Goal: Navigation & Orientation: Find specific page/section

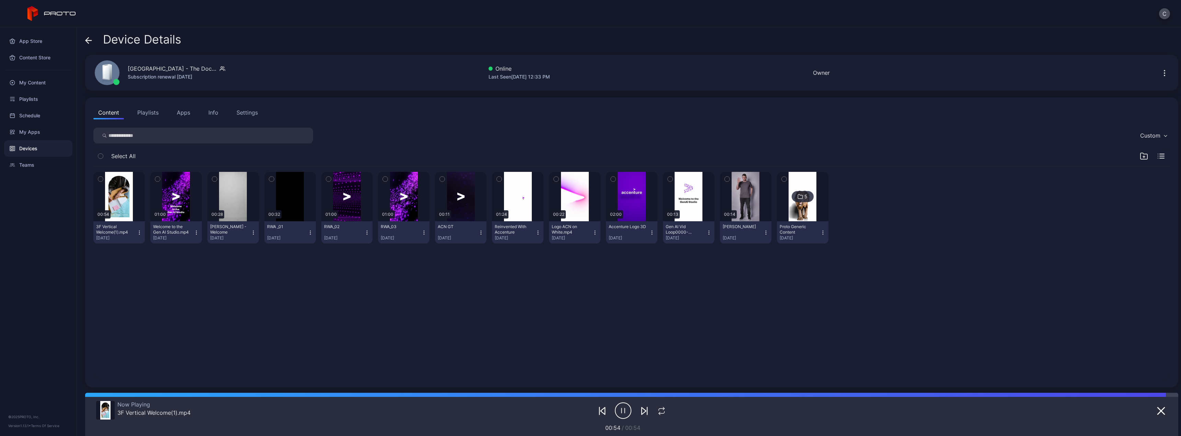
click at [148, 113] on button "Playlists" at bounding box center [147, 113] width 31 height 14
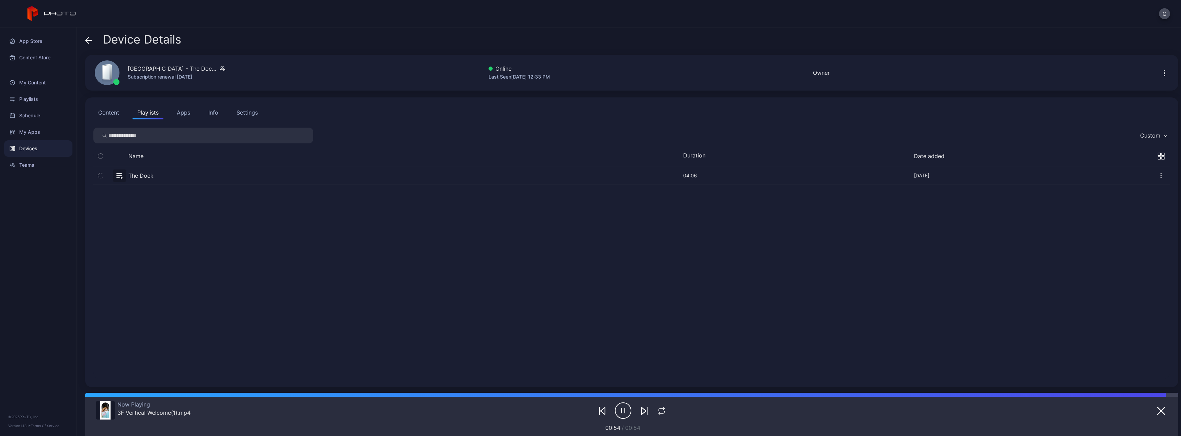
click at [141, 172] on button "button" at bounding box center [631, 175] width 1076 height 18
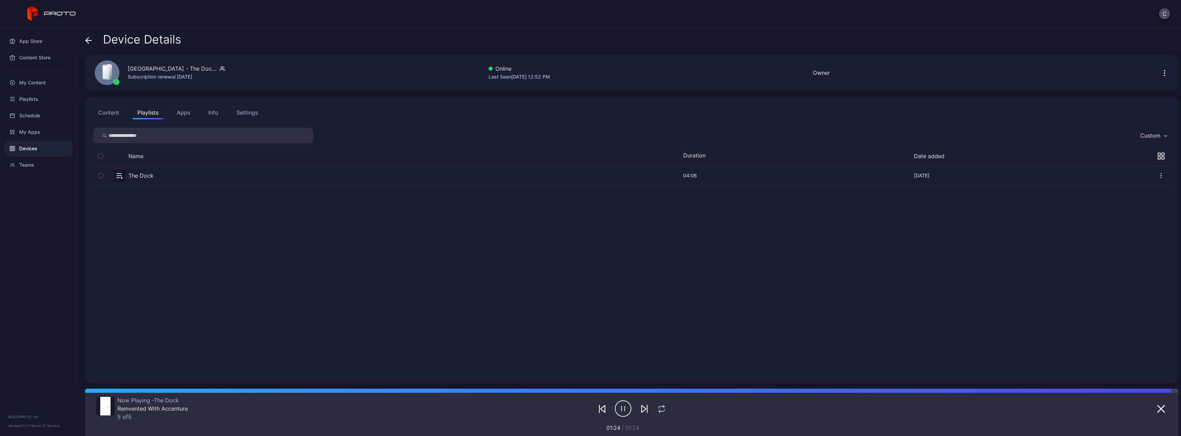
click at [165, 173] on button "button" at bounding box center [631, 175] width 1076 height 18
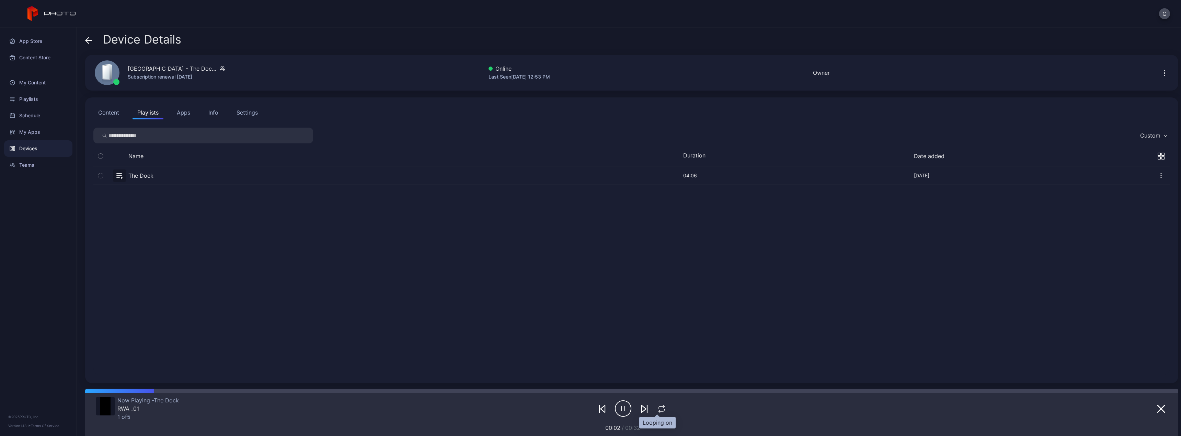
click at [657, 408] on icon "button" at bounding box center [661, 409] width 9 height 8
click at [657, 408] on icon "button" at bounding box center [661, 409] width 11 height 8
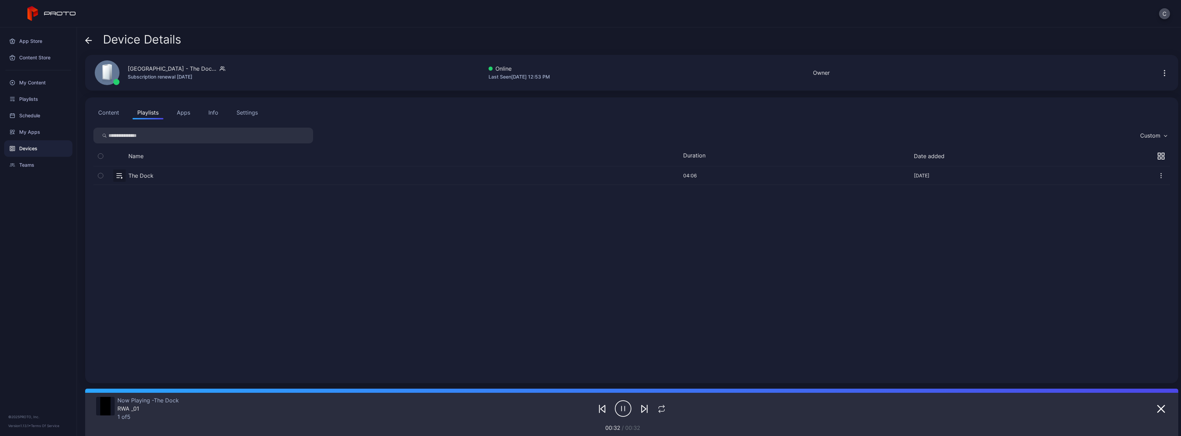
click at [640, 411] on icon "button" at bounding box center [644, 409] width 8 height 8
click at [32, 101] on div "Playlists" at bounding box center [38, 99] width 68 height 16
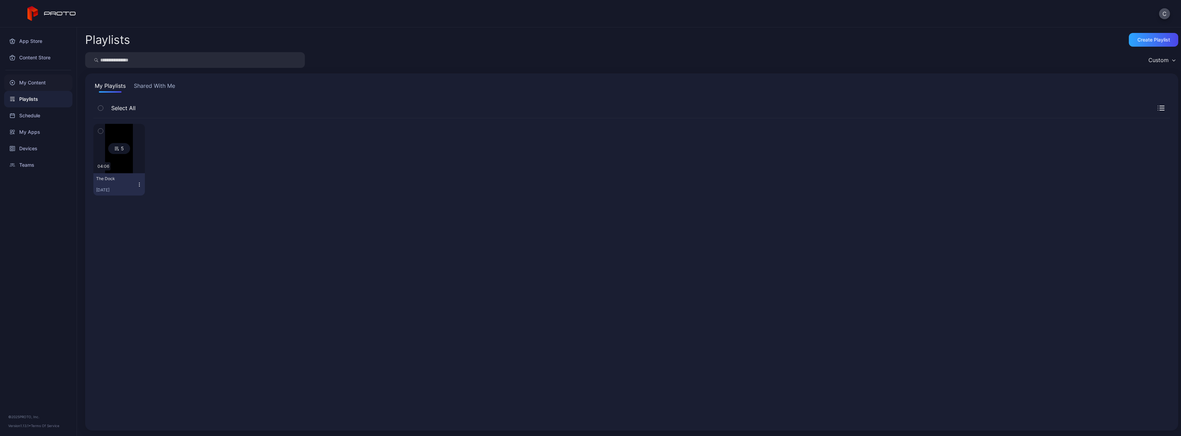
click at [33, 85] on div "My Content" at bounding box center [38, 82] width 68 height 16
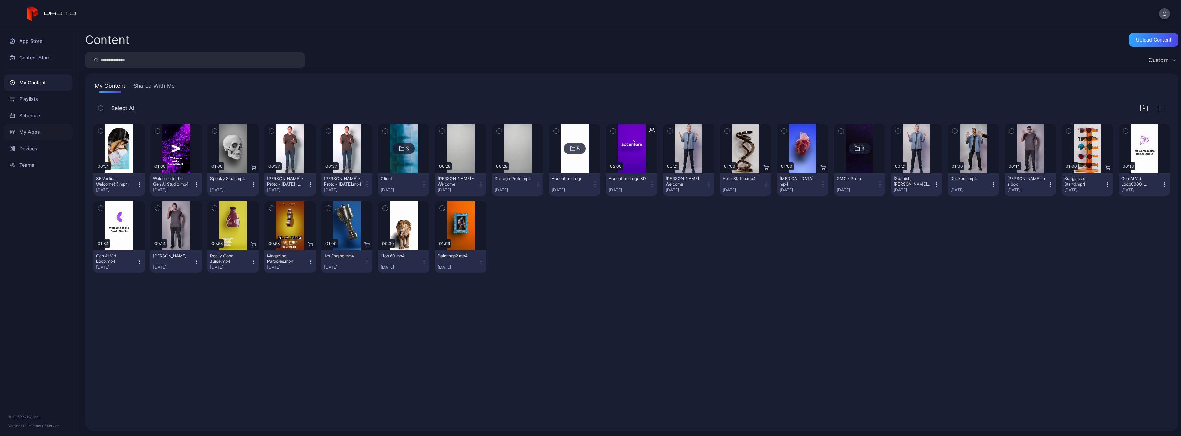
click at [31, 136] on div "My Apps" at bounding box center [38, 132] width 68 height 16
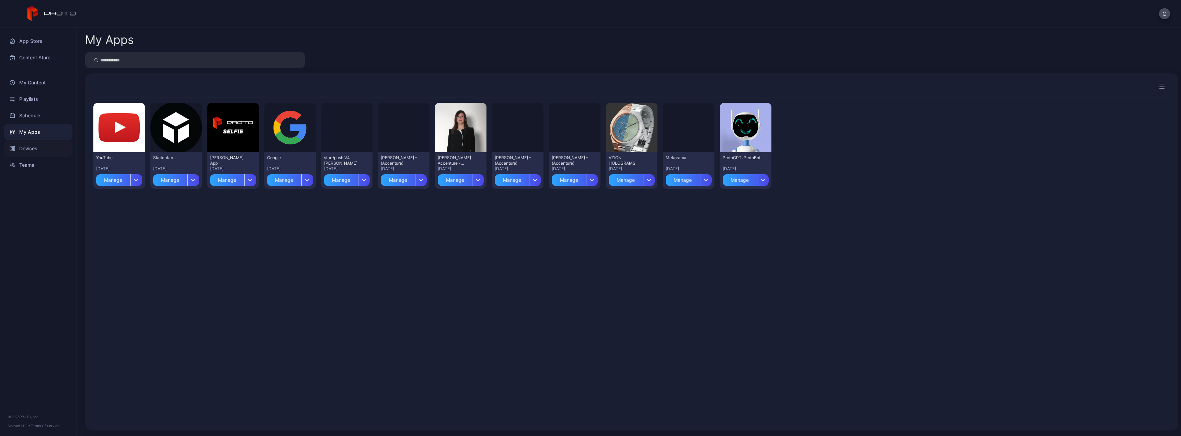
click at [31, 150] on div "Devices" at bounding box center [38, 148] width 68 height 16
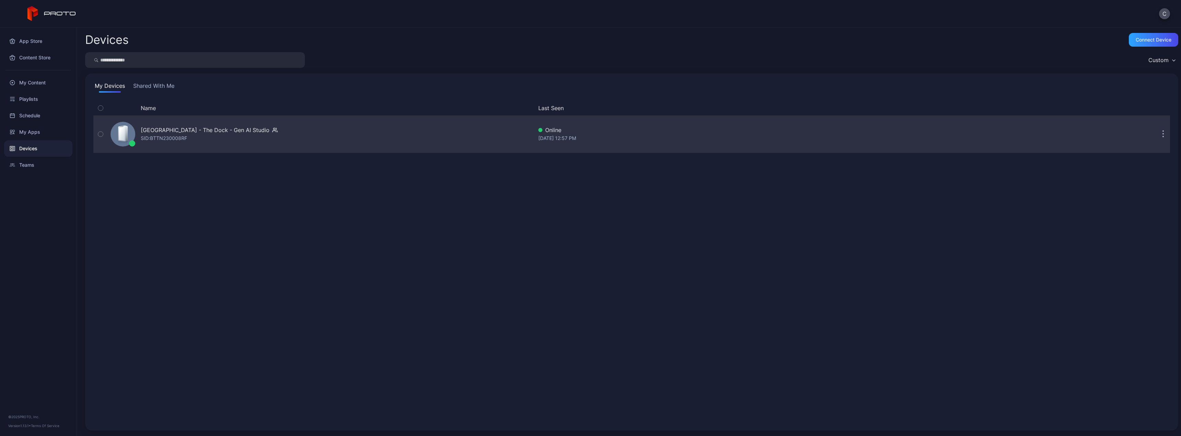
click at [183, 136] on div "SID: BTTN230008RF" at bounding box center [164, 138] width 46 height 8
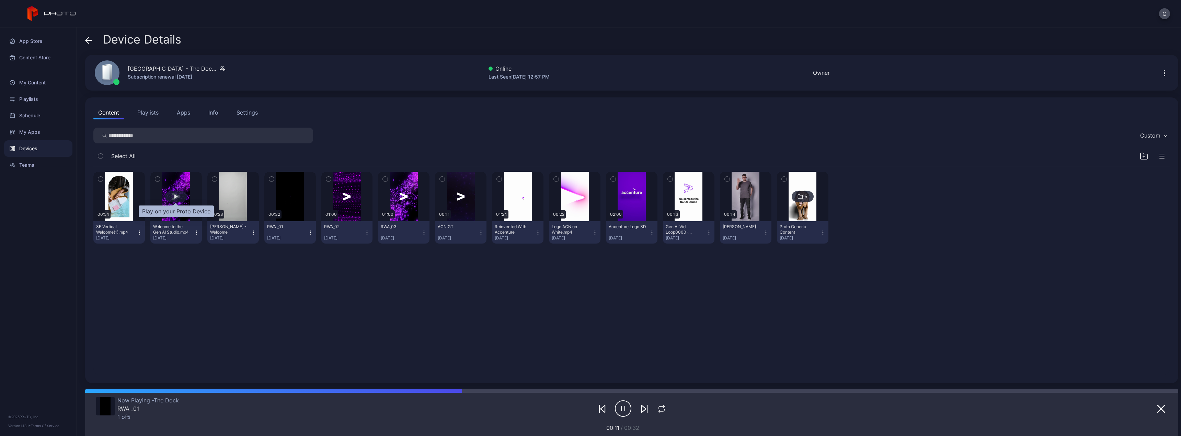
click at [173, 198] on div "button" at bounding box center [176, 196] width 22 height 11
